Goal: Task Accomplishment & Management: Manage account settings

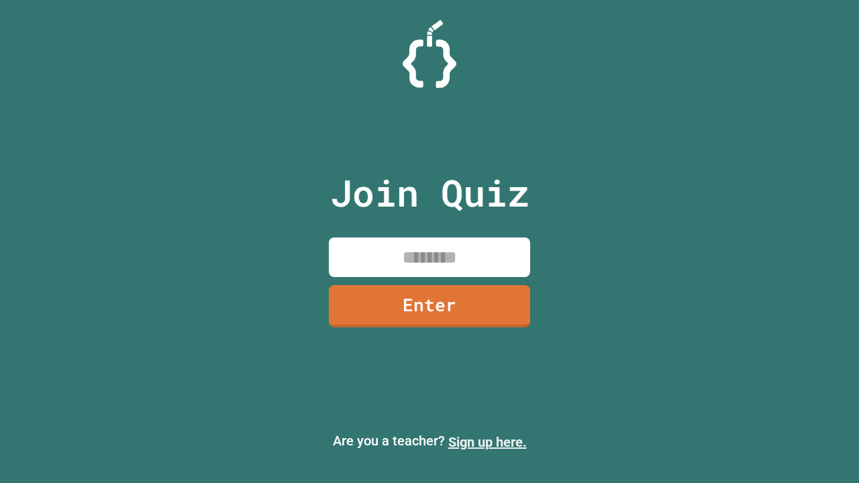
click at [487, 442] on link "Sign up here." at bounding box center [487, 442] width 79 height 16
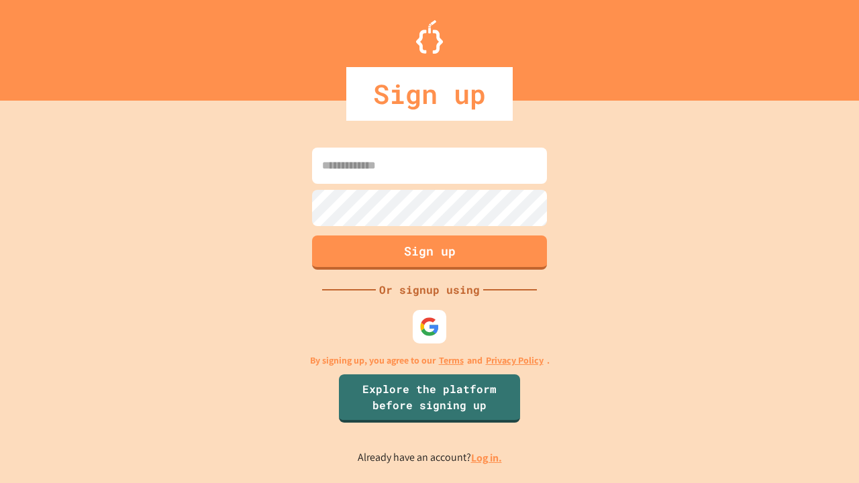
click at [487, 458] on link "Log in." at bounding box center [486, 458] width 31 height 14
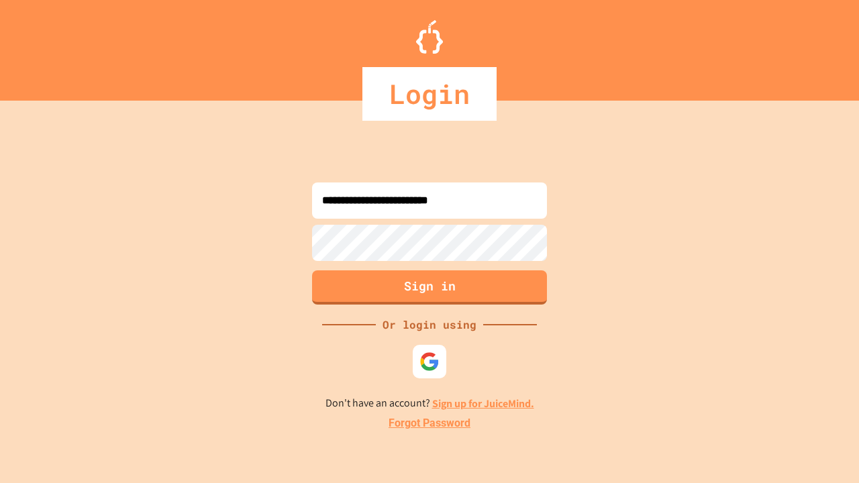
type input "**********"
